Goal: Transaction & Acquisition: Purchase product/service

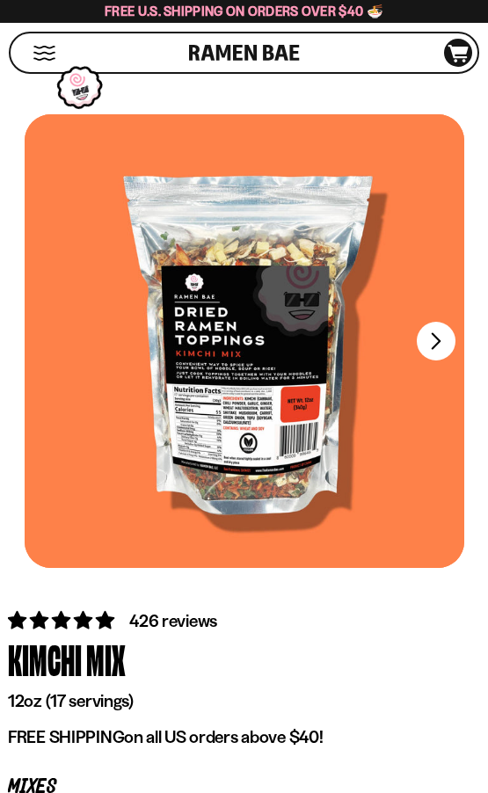
scroll to position [458, 0]
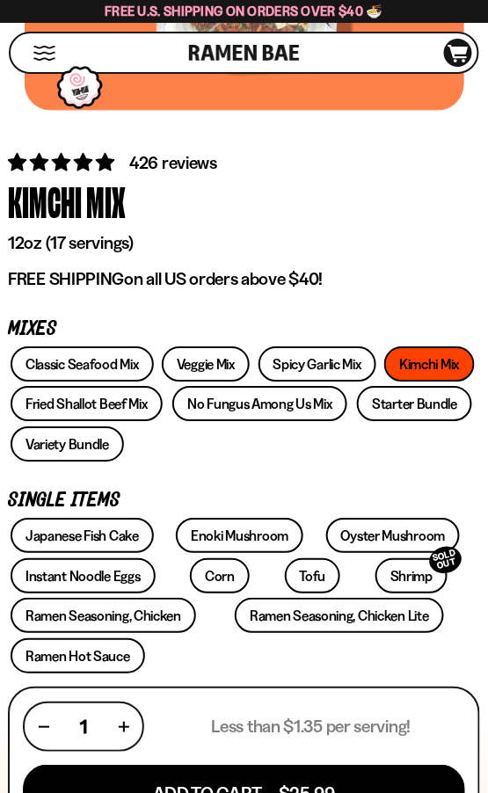
click at [43, 56] on button "Mobile Menu Trigger" at bounding box center [45, 53] width 24 height 15
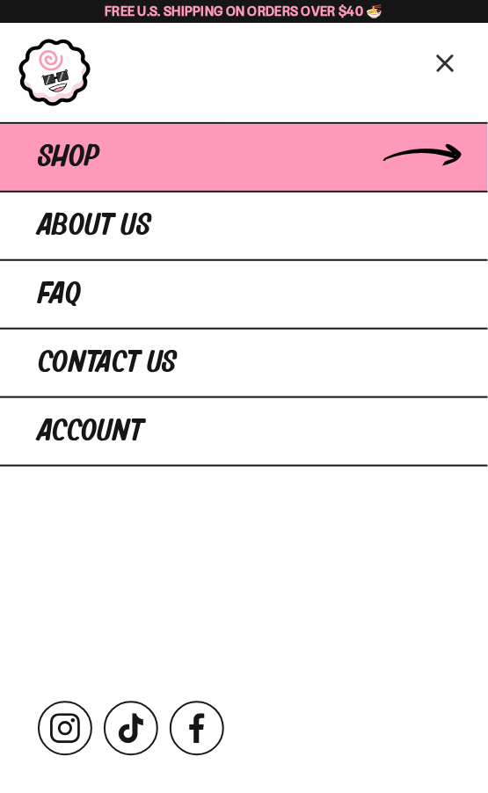
click at [149, 176] on link "Shop" at bounding box center [244, 156] width 488 height 69
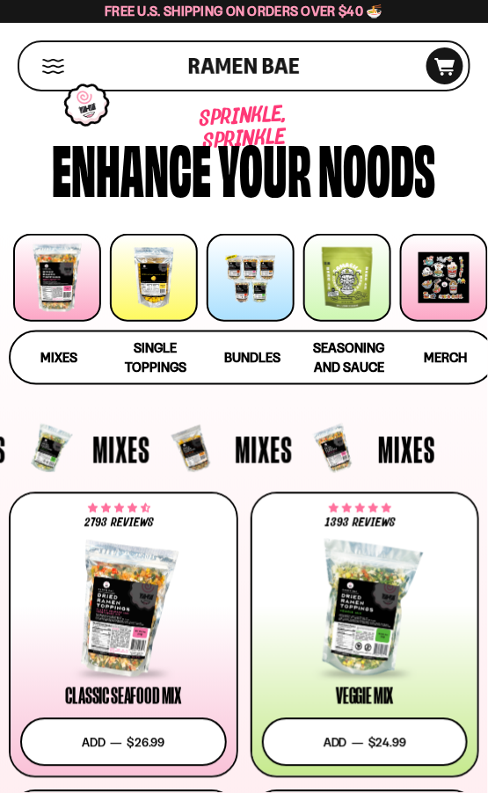
click at [243, 278] on div at bounding box center [251, 278] width 88 height 88
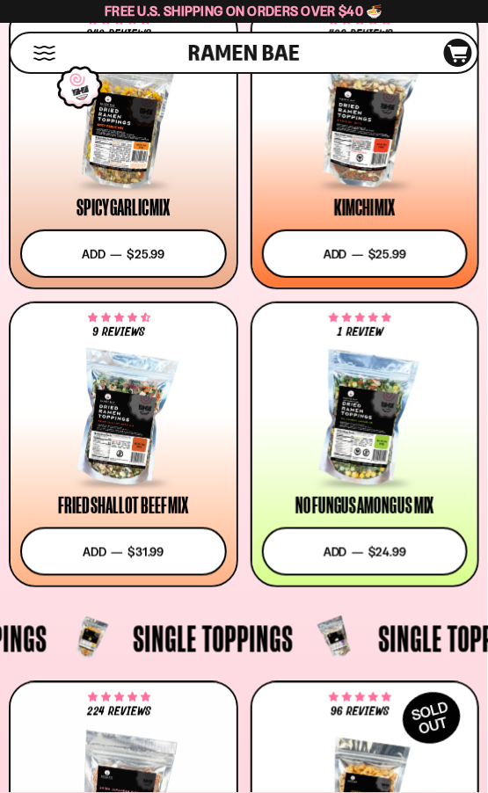
scroll to position [781, 0]
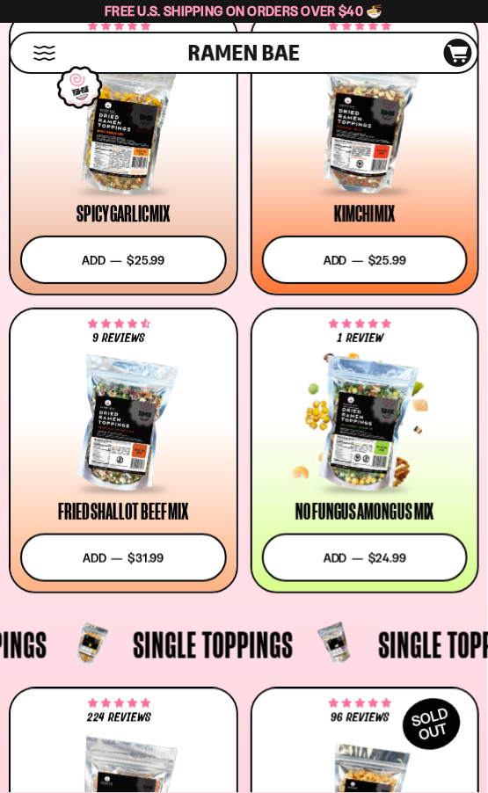
click at [374, 380] on div at bounding box center [365, 426] width 207 height 132
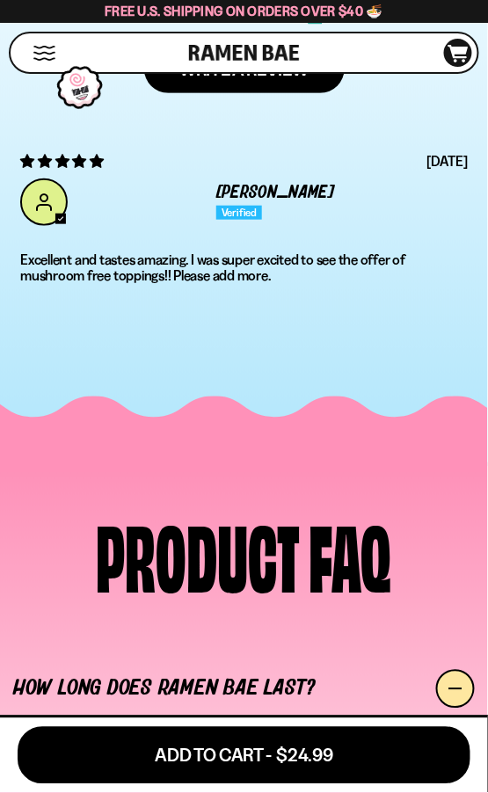
scroll to position [5263, 0]
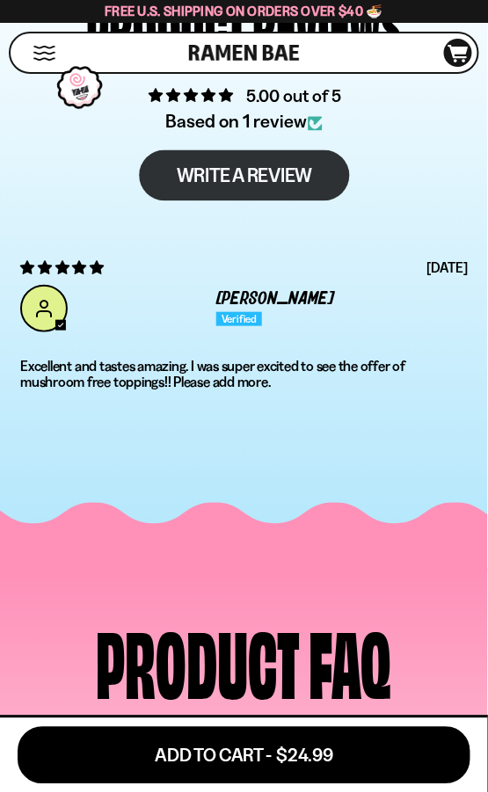
click at [282, 201] on link "Write a review" at bounding box center [244, 175] width 210 height 51
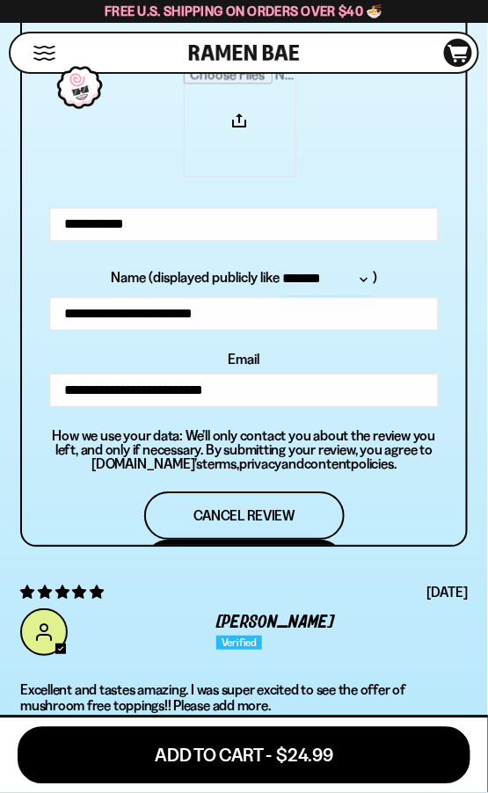
scroll to position [5834, 0]
